Goal: Find specific page/section: Find specific page/section

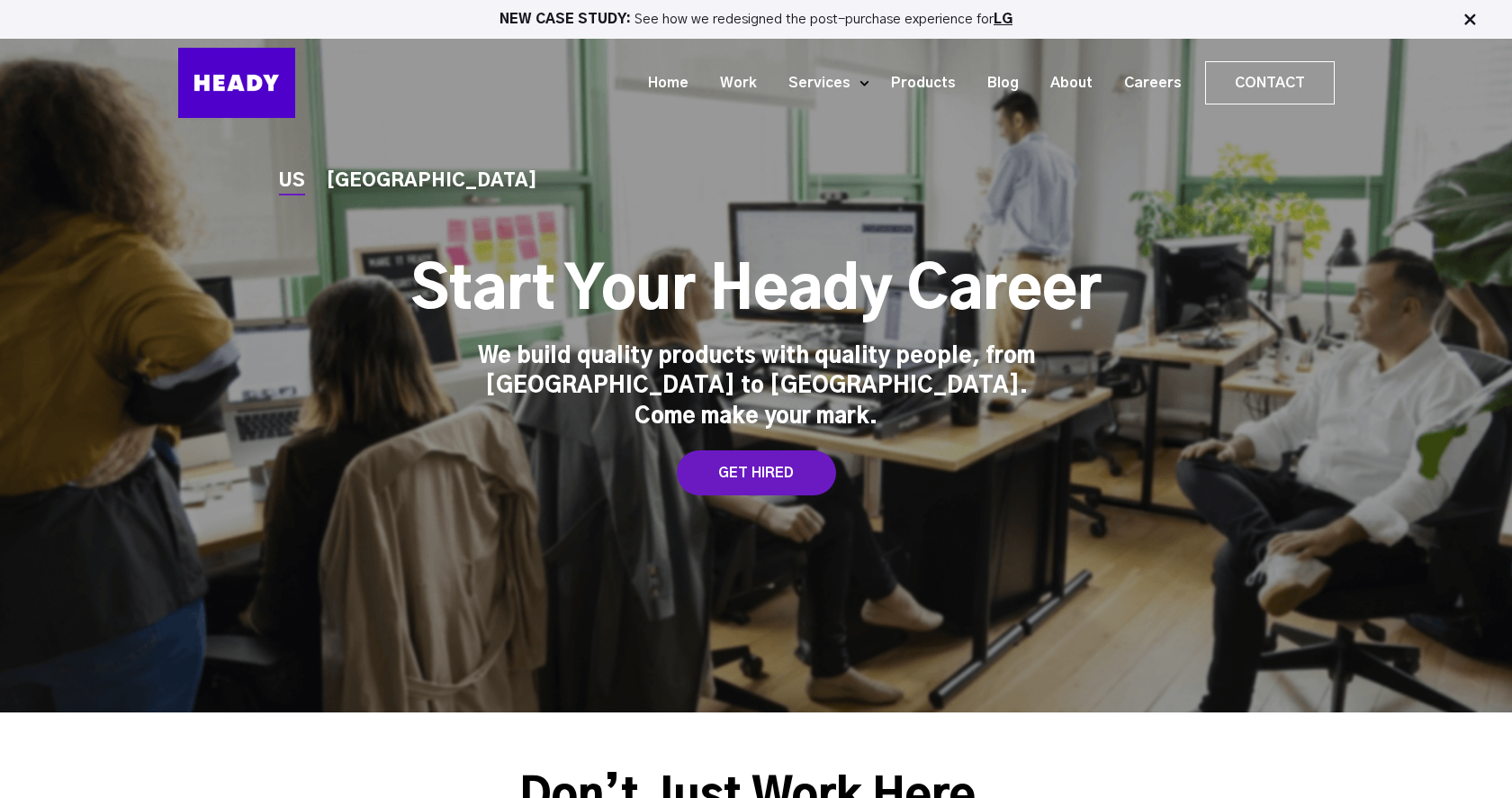
click at [335, 191] on div "[GEOGRAPHIC_DATA]" at bounding box center [431, 181] width 211 height 19
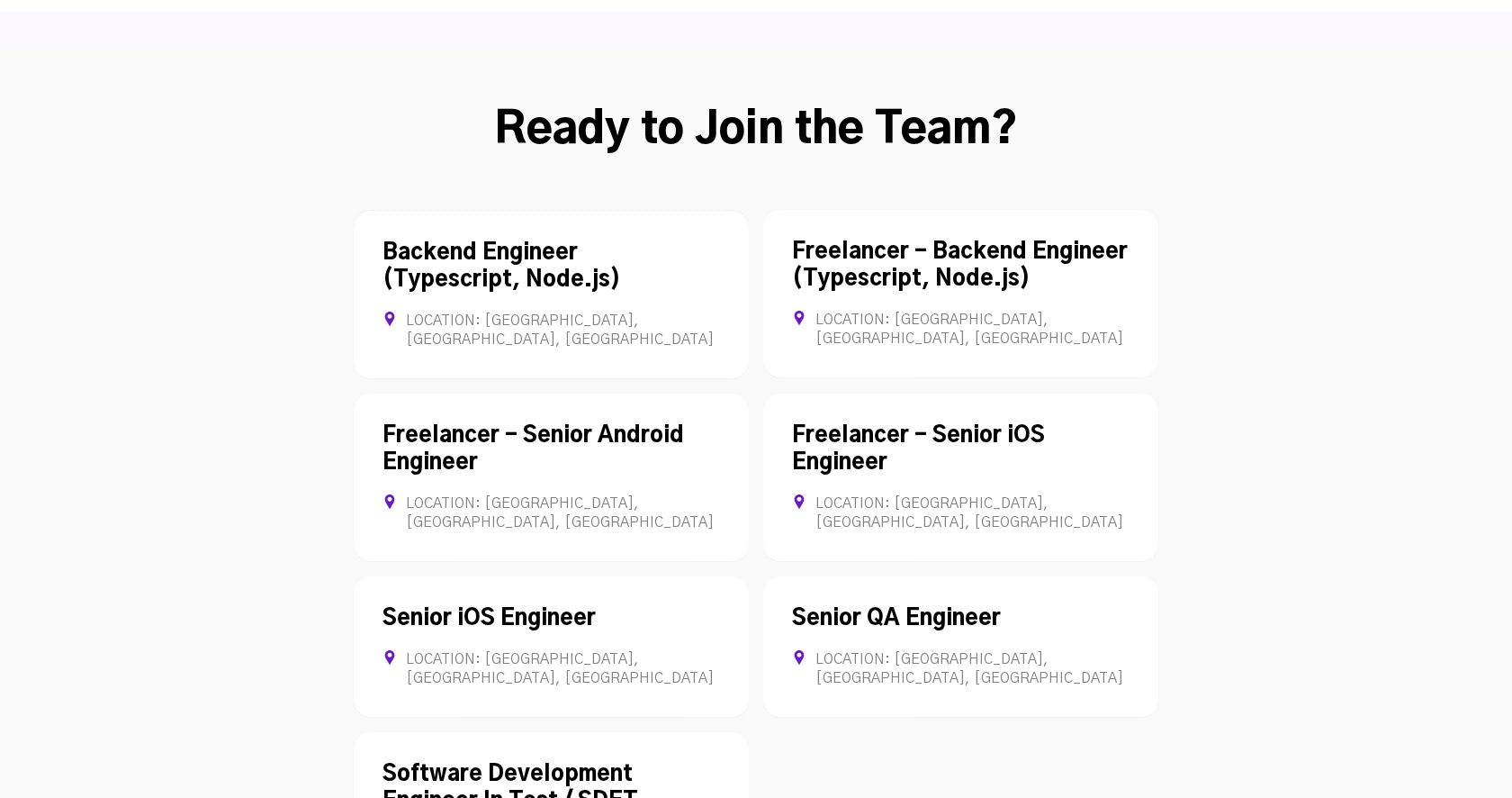
scroll to position [4900, 0]
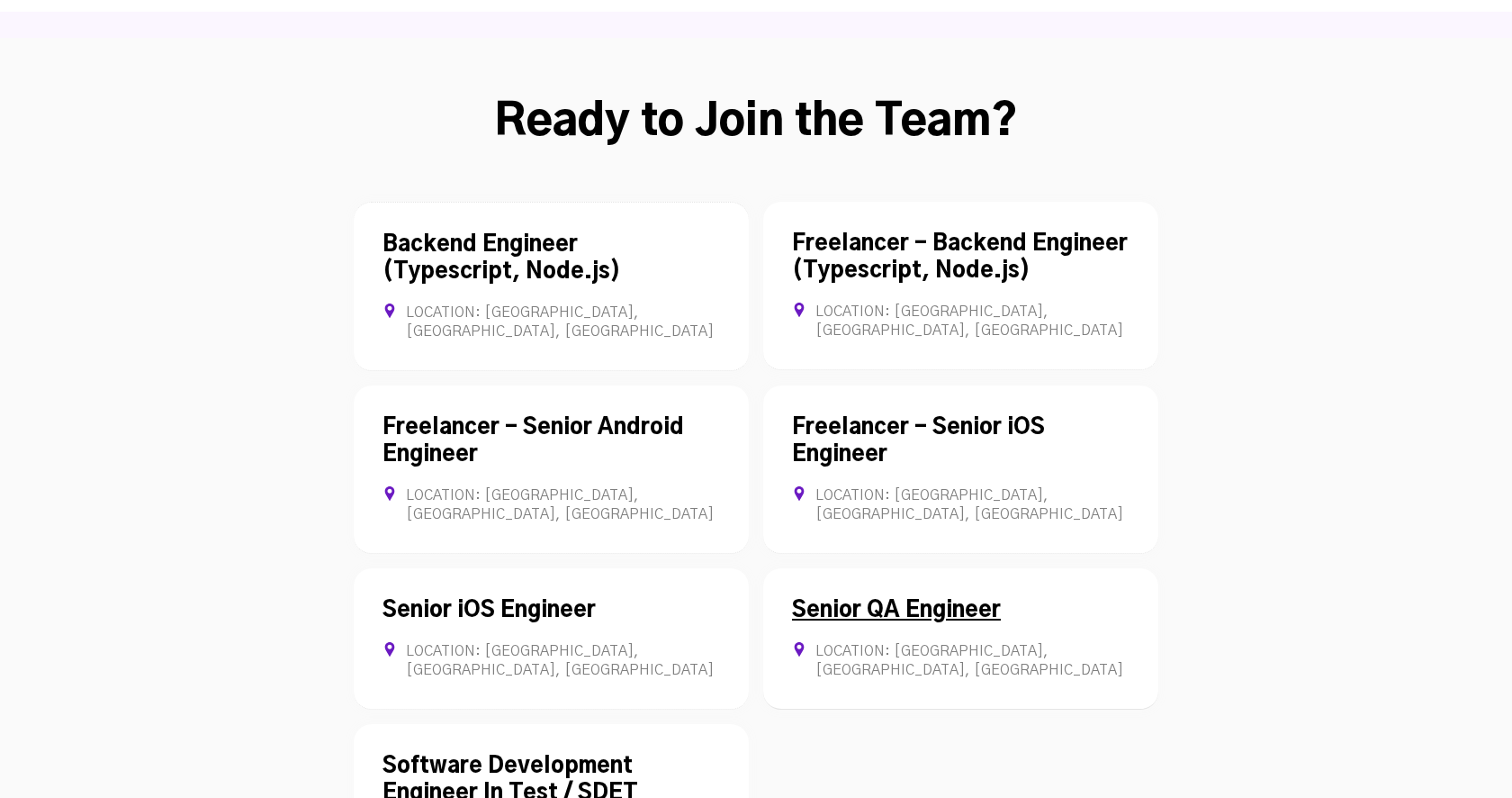
click at [877, 600] on link "Senior QA Engineer" at bounding box center [896, 611] width 209 height 22
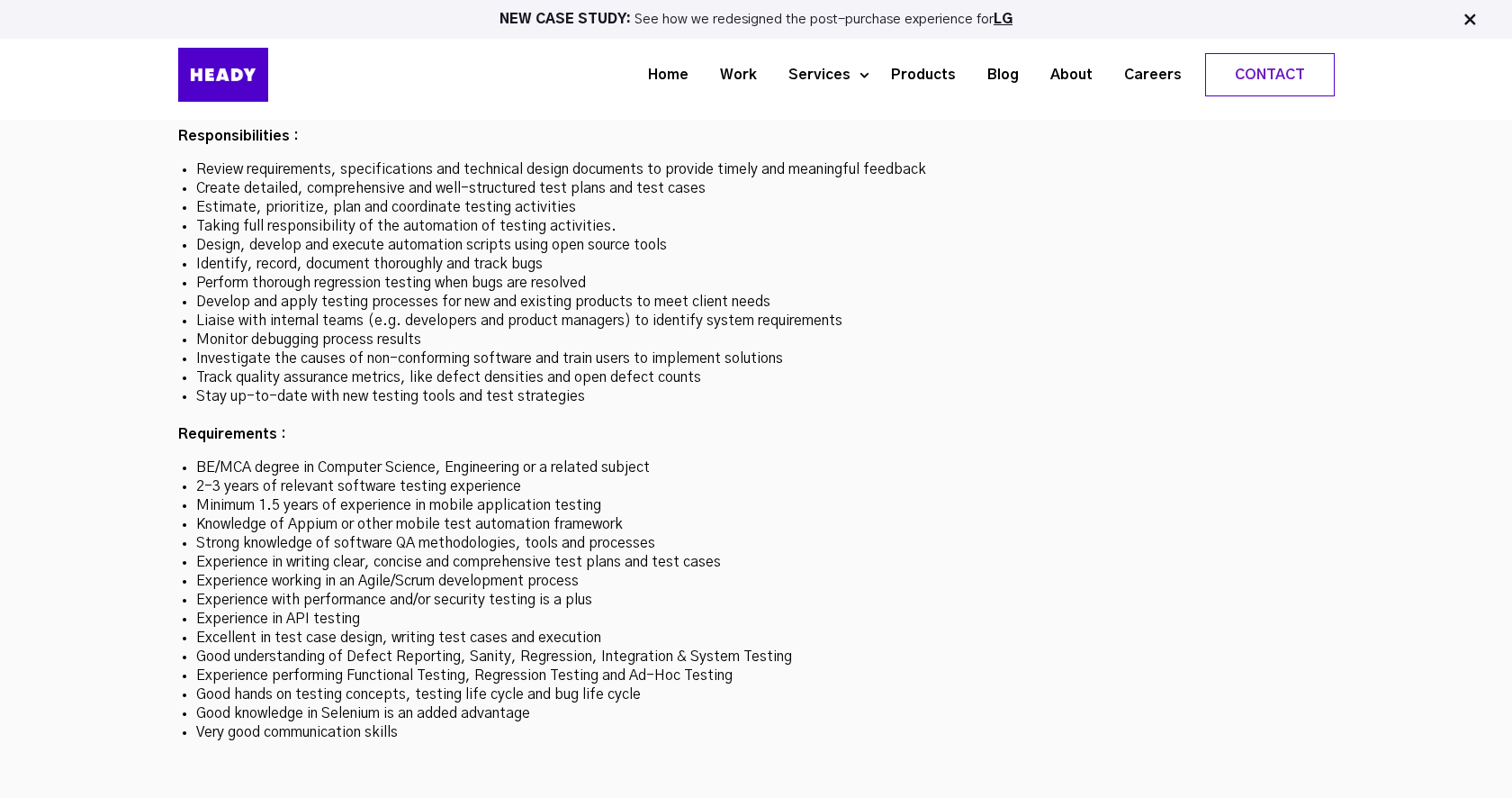
scroll to position [5340, 0]
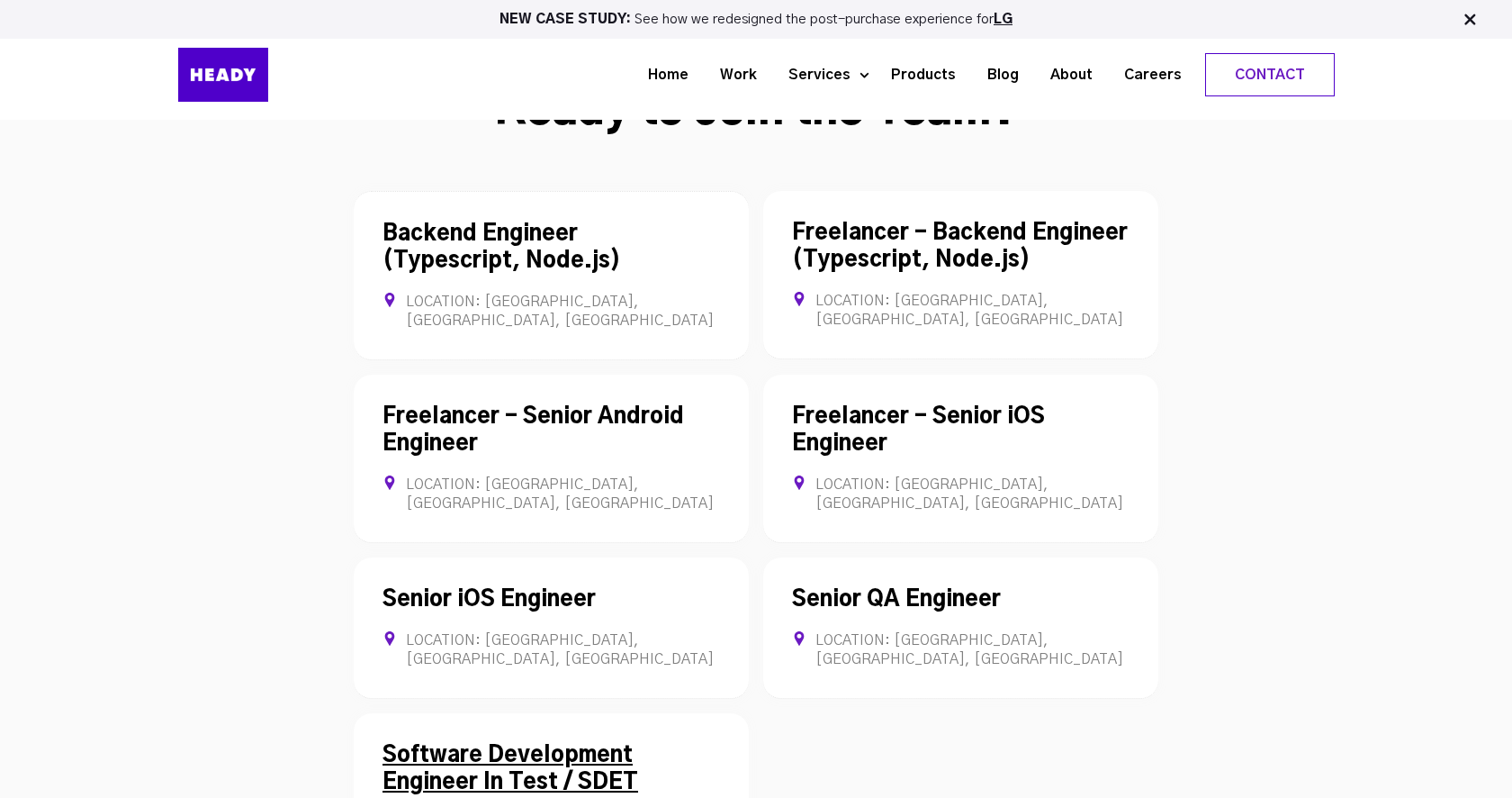
click at [556, 745] on link "Software Development Engineer In Test / SDET" at bounding box center [510, 769] width 256 height 49
